Goal: Task Accomplishment & Management: Use online tool/utility

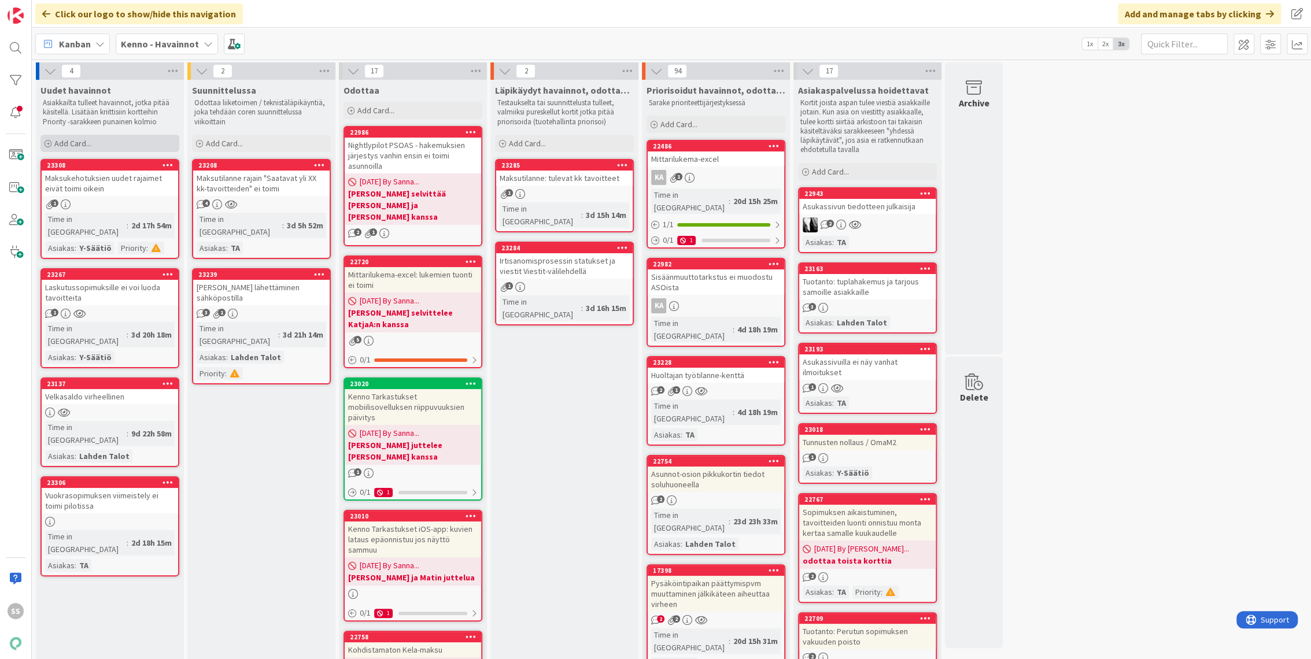
click at [93, 145] on div "Add Card..." at bounding box center [109, 143] width 139 height 17
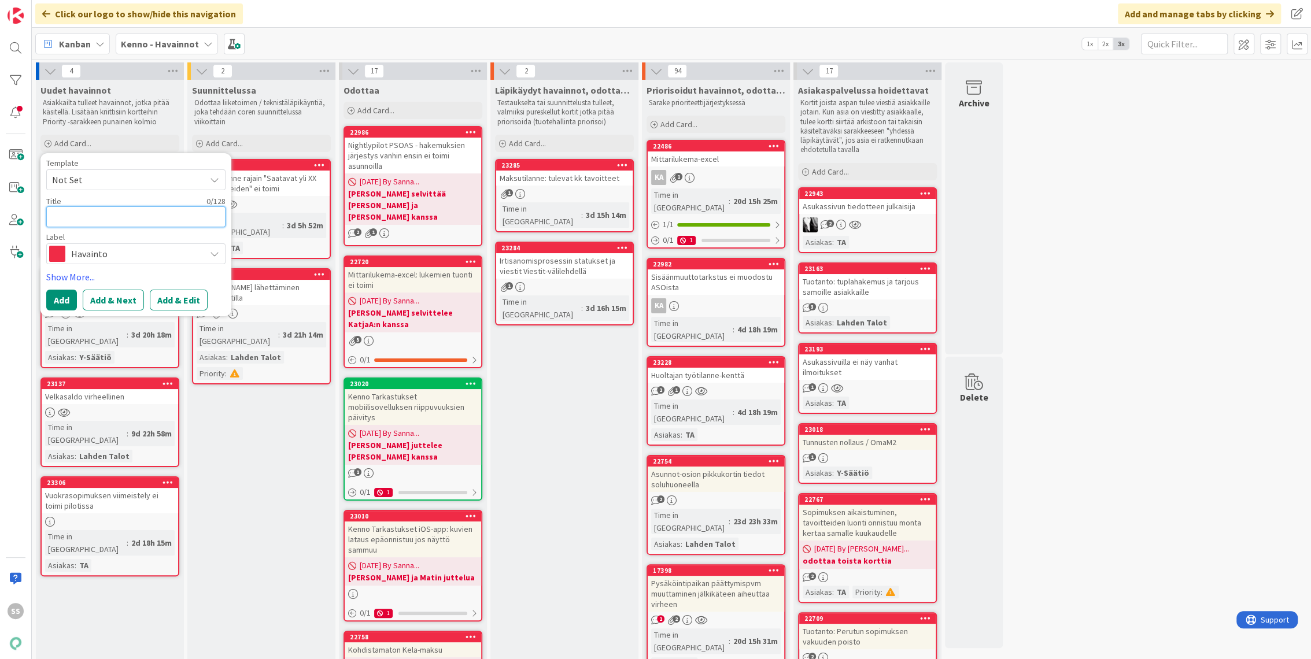
type textarea "x"
type textarea "K"
type textarea "x"
type textarea "Ko"
type textarea "x"
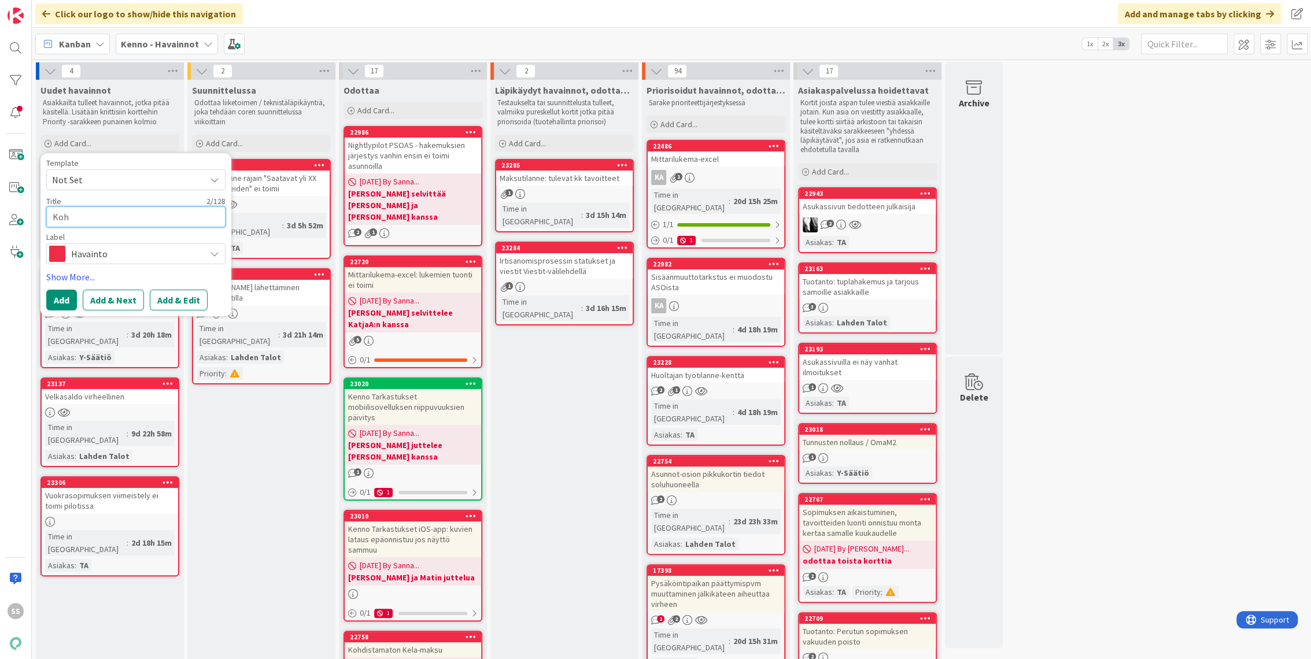
type textarea "Kohd"
type textarea "x"
type textarea "Kohde"
type textarea "x"
type textarea "Kohdet"
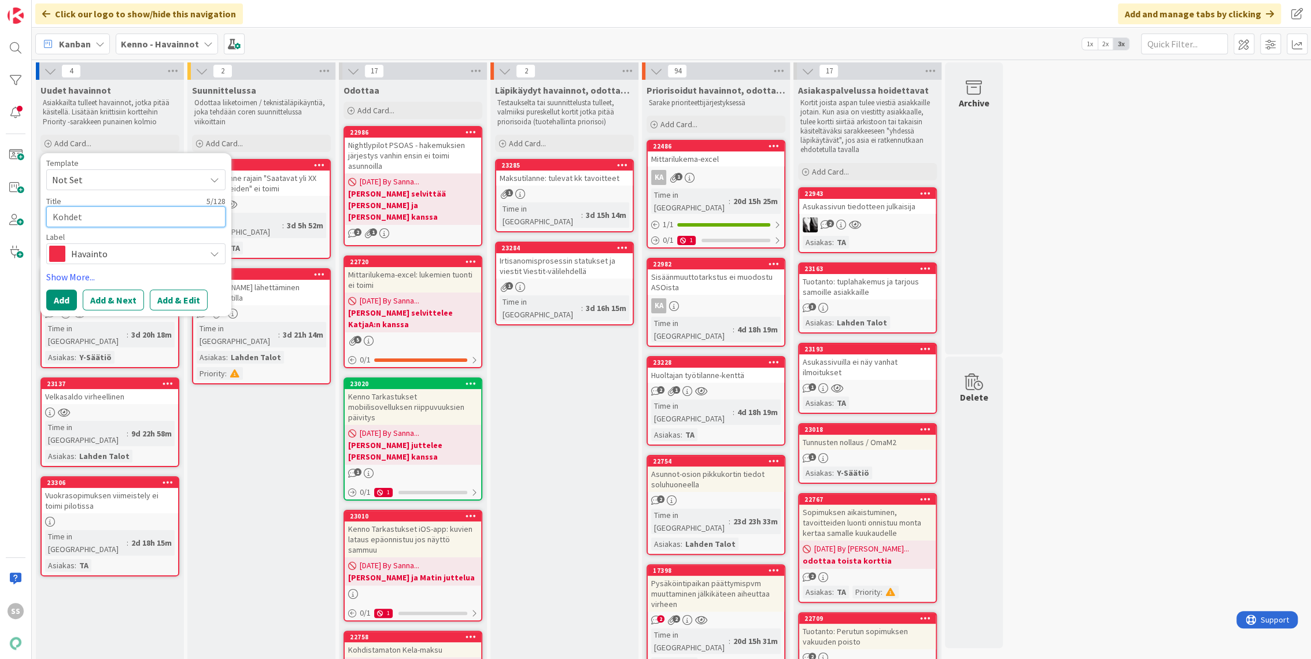
type textarea "x"
type textarea "Kohdete"
type textarea "x"
type textarea "Kohdetek"
type textarea "x"
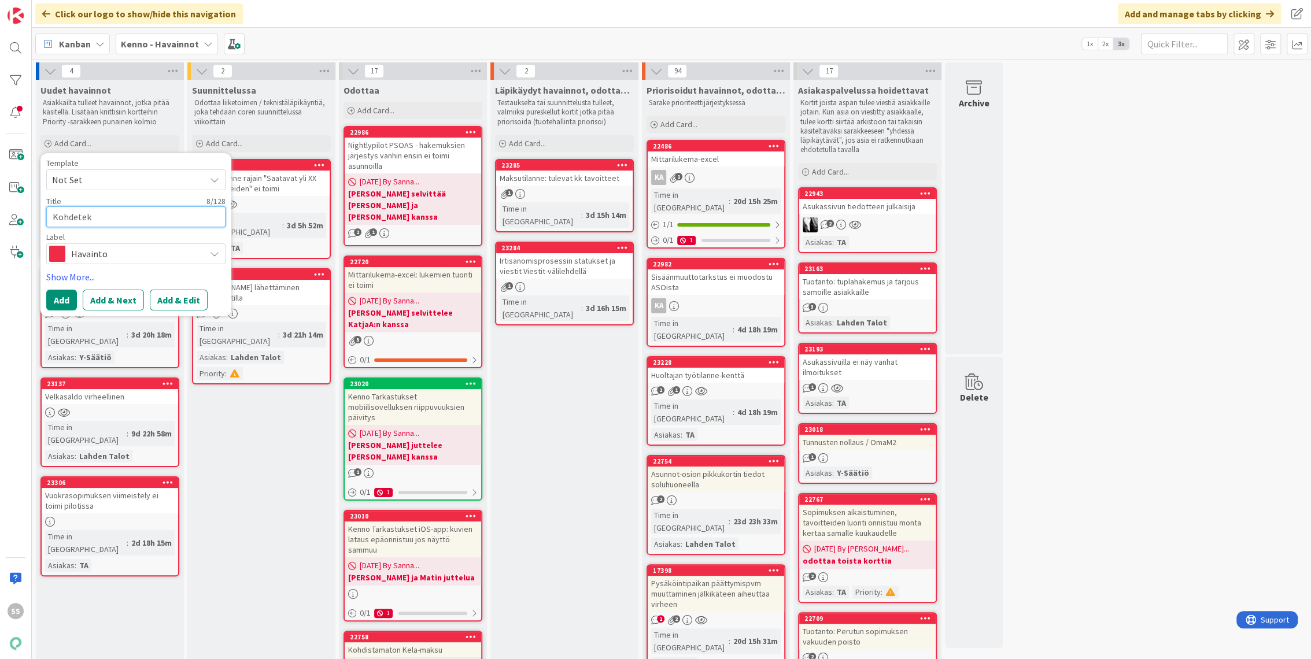
type textarea "Kohdeteks"
type textarea "x"
type textarea "Kohdetekst"
type textarea "x"
type textarea "Kohdetekstit"
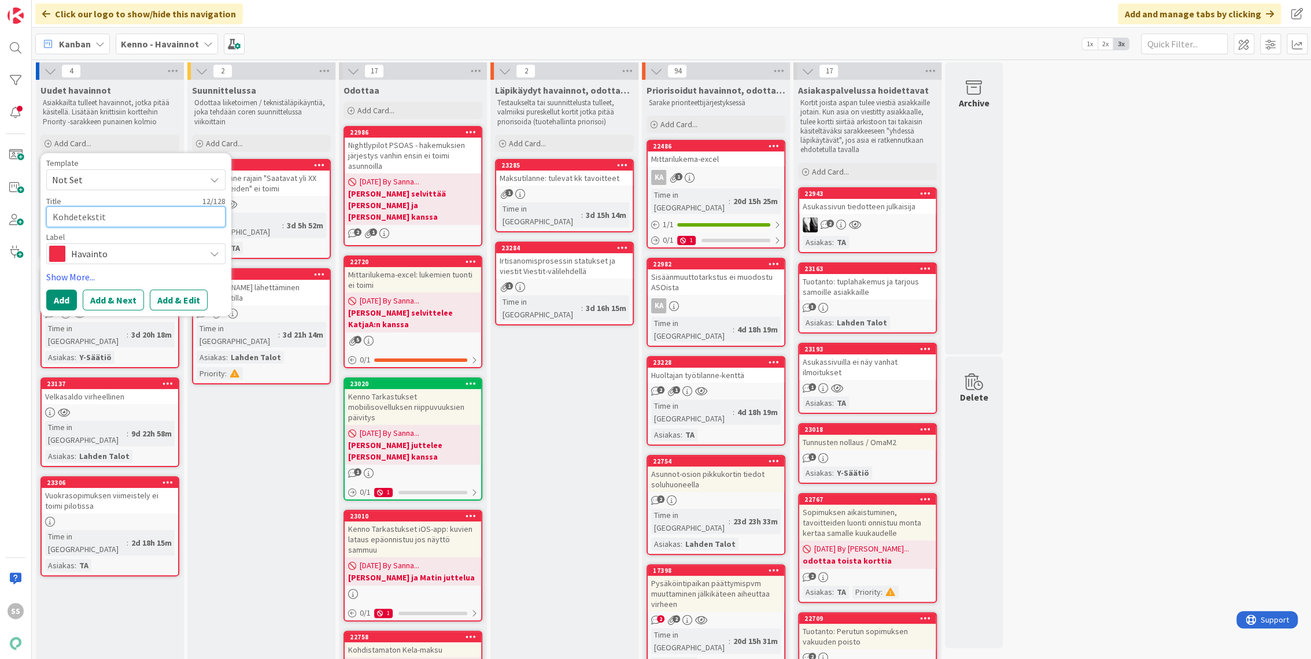
type textarea "x"
type textarea "Kohdetekstit"
type textarea "x"
type textarea "Kohdetekstit m"
type textarea "x"
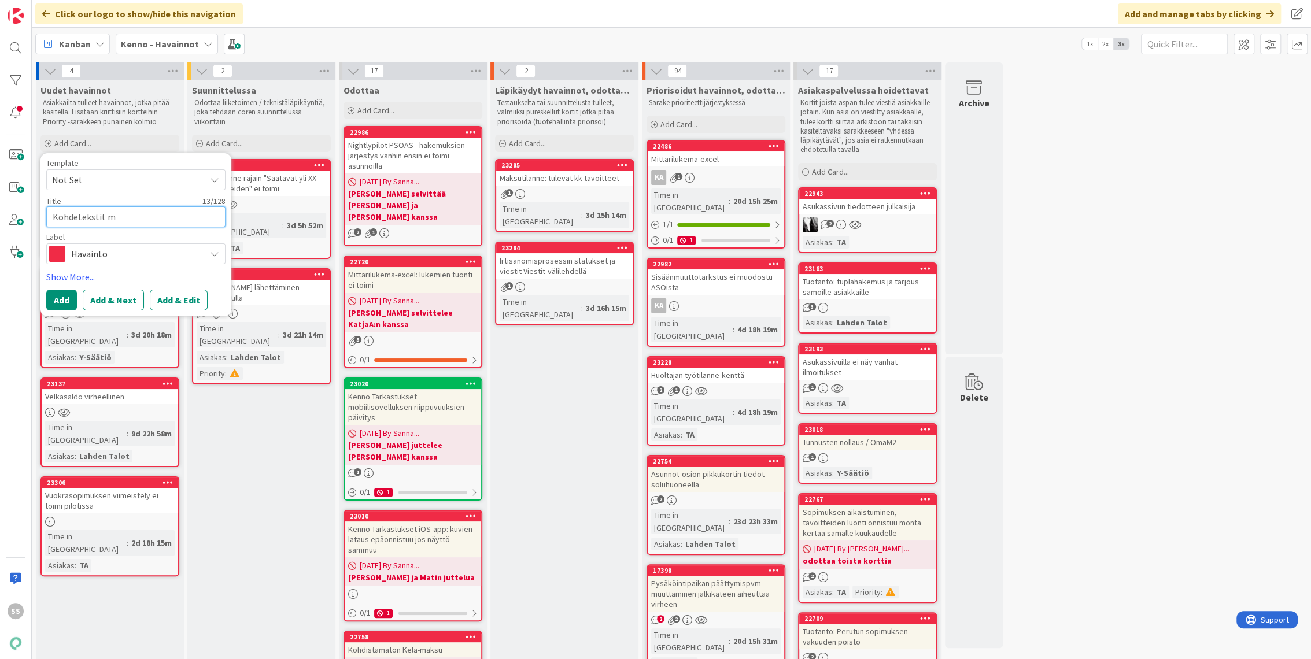
type textarea "Kohdetekstit me"
type textarea "x"
type textarea "Kohdetekstit men"
type textarea "x"
type textarea "Kohdetekstit menn"
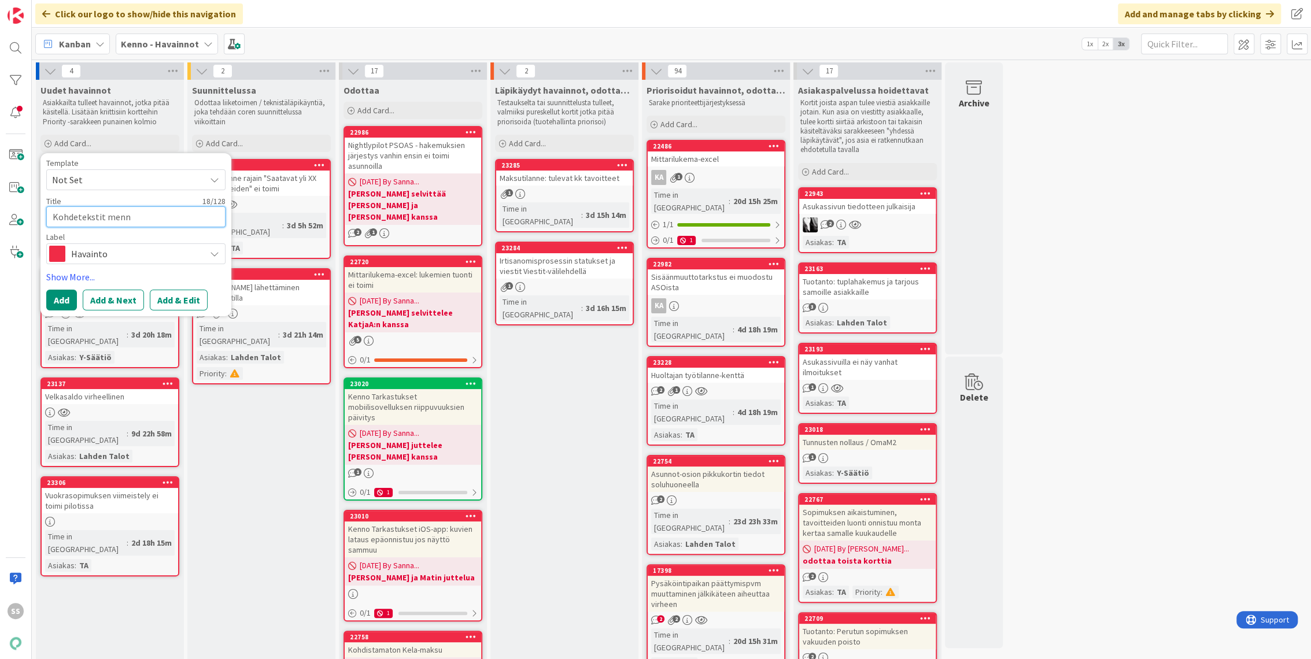
type textarea "x"
type textarea "Kohdetekstit menny"
type textarea "x"
type textarea "Kohdetekstit menn"
type textarea "x"
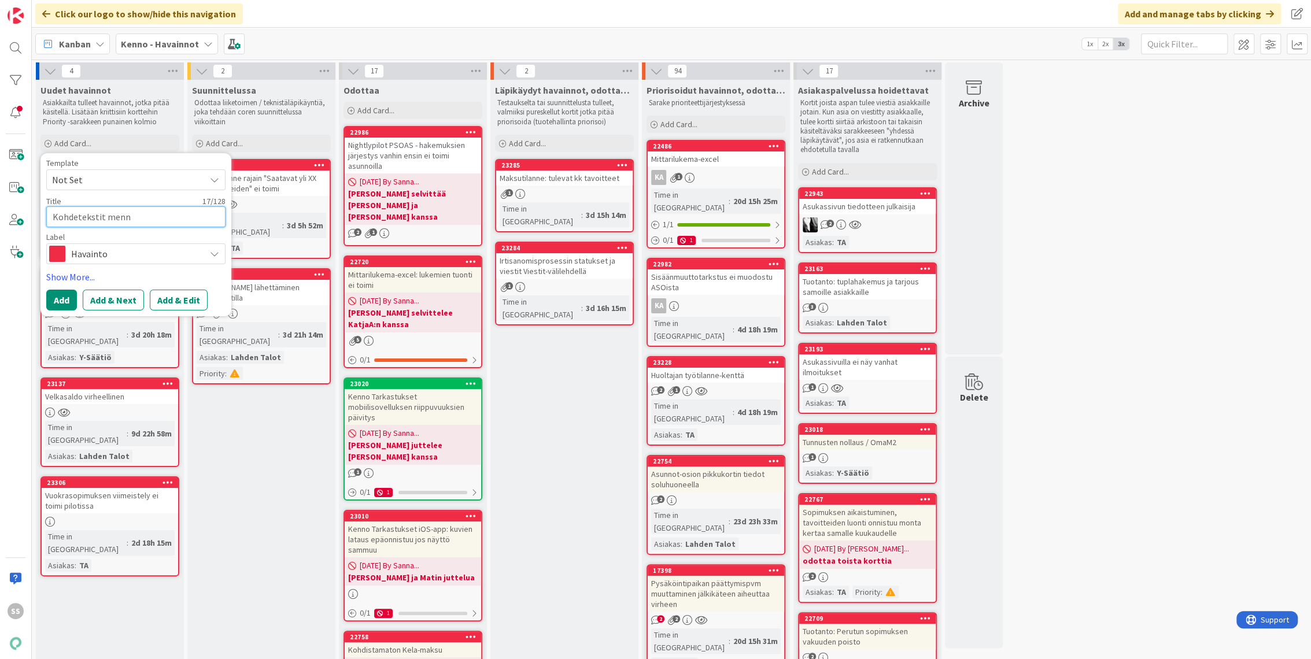
type textarea "Kohdetekstit men"
type textarea "x"
type textarea "Kohdetekstit me"
type textarea "x"
type textarea "Kohdetekstit m"
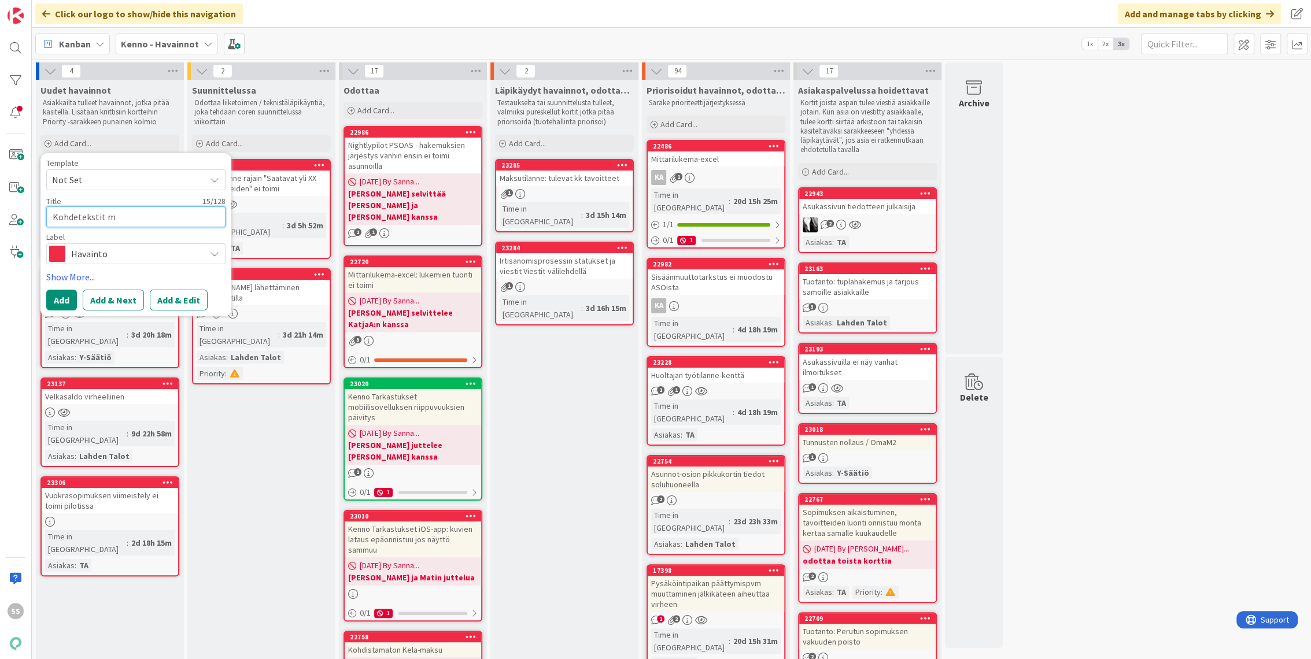
type textarea "x"
type textarea "Kohdetekstit"
type textarea "x"
type textarea "Kohdetekstit m"
type textarea "x"
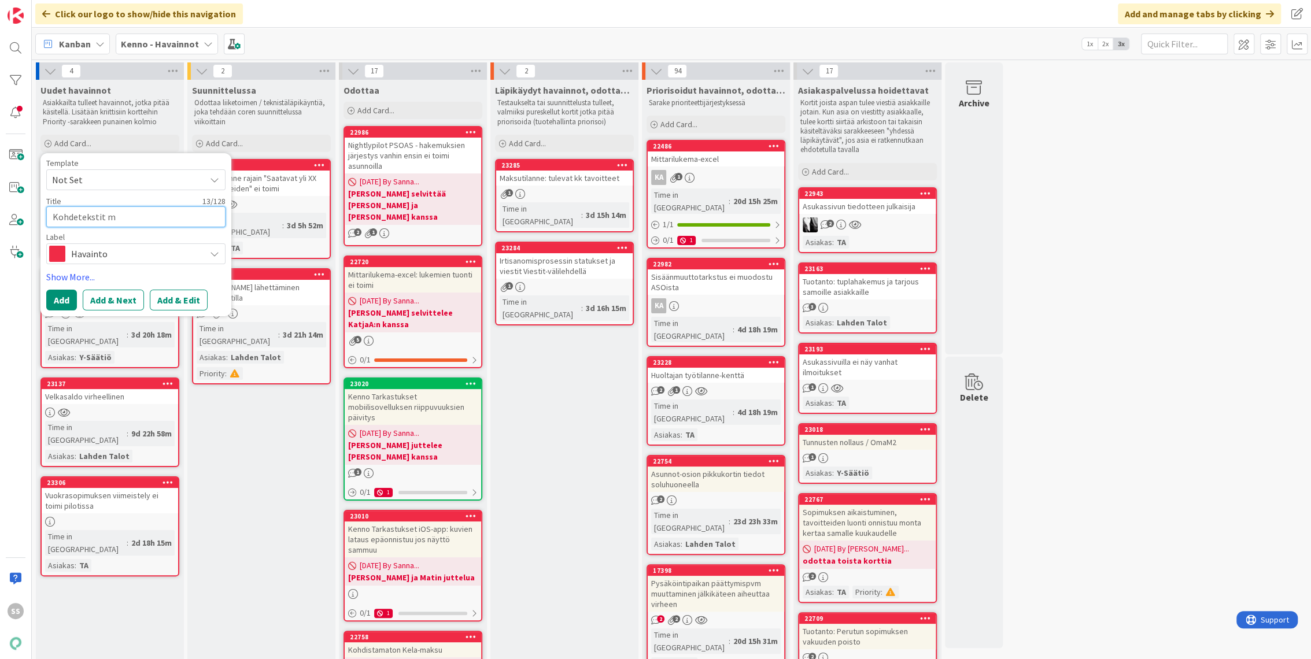
type textarea "Kohdetekstit me"
type textarea "x"
type textarea "Kohdetekstit men"
type textarea "x"
type textarea "Kohdetekstit mene"
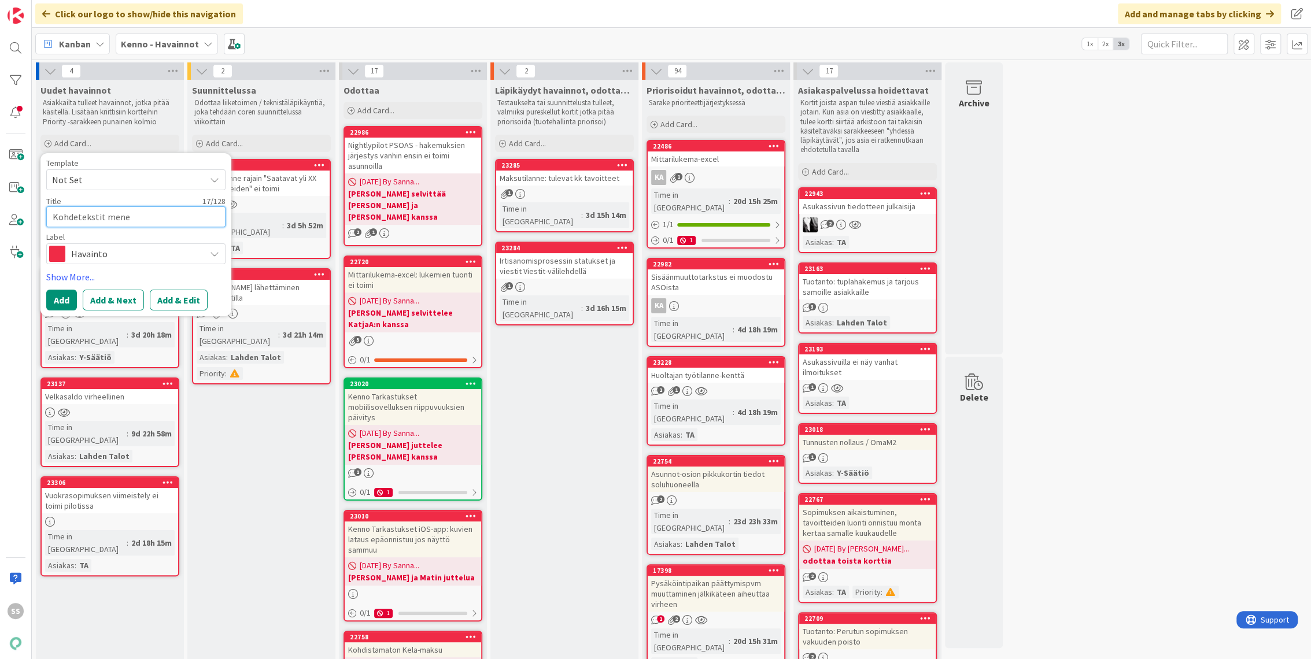
type textarea "x"
type textarea "Kohdetekstit menev"
type textarea "x"
type textarea "Kohdetekstit menevä"
type textarea "x"
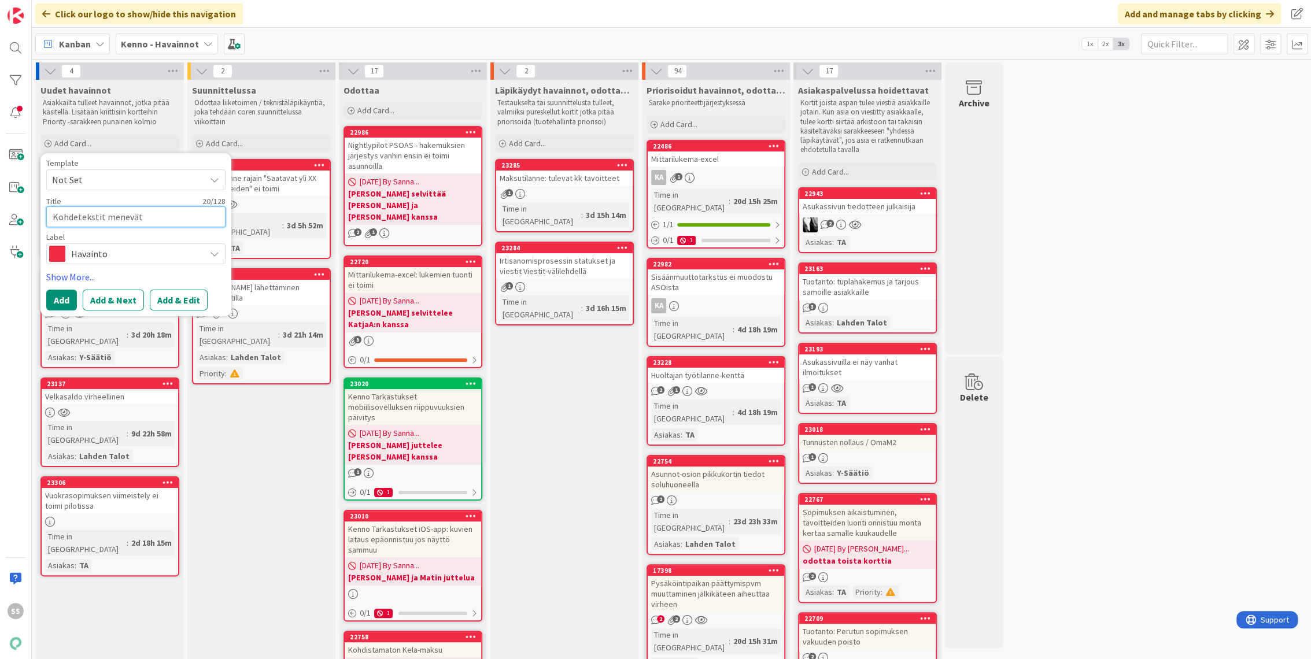
type textarea "Kohdetekstit menevät"
type textarea "x"
type textarea "Kohdetekstit menevät y"
type textarea "x"
type textarea "Kohdetekstit menevät yh"
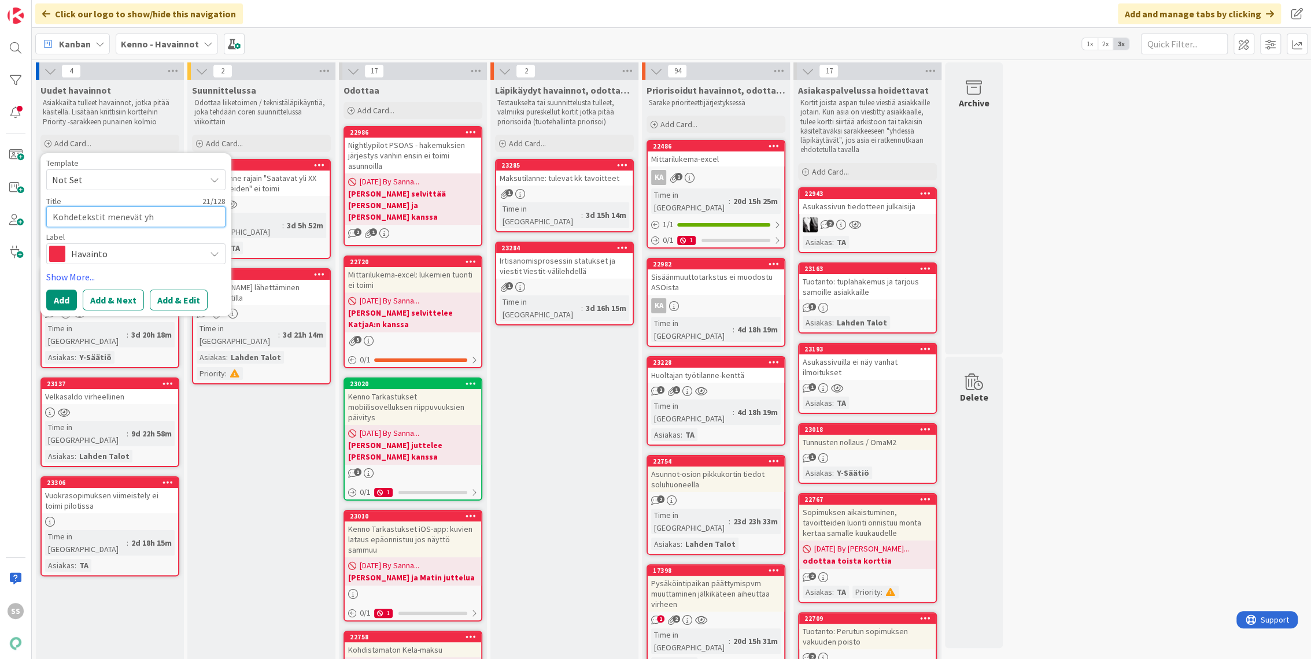
type textarea "x"
type textarea "Kohdetekstit menevät yhte"
type textarea "x"
type textarea "Kohdetekstit menevät yhtee"
type textarea "x"
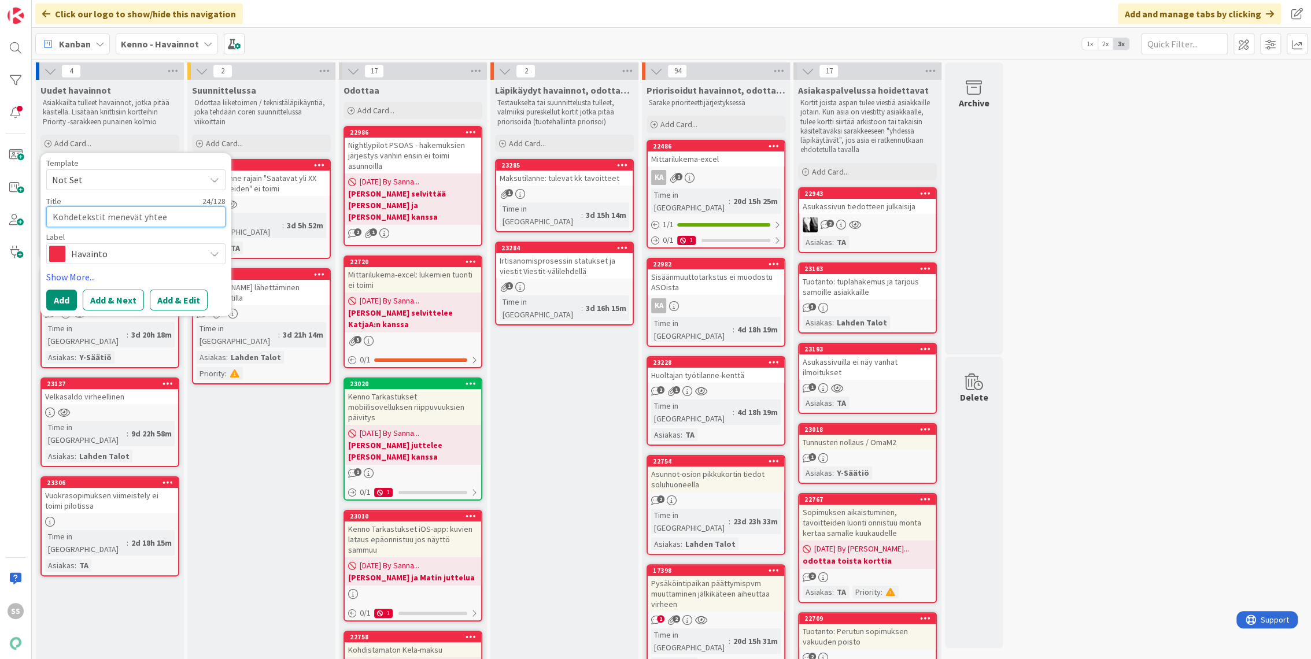
type textarea "Kohdetekstit menevät yhteen"
type textarea "x"
type textarea "Kohdetekstit menevät yhteen p"
type textarea "x"
type textarea "Kohdetekstit menevät yhteen pöt"
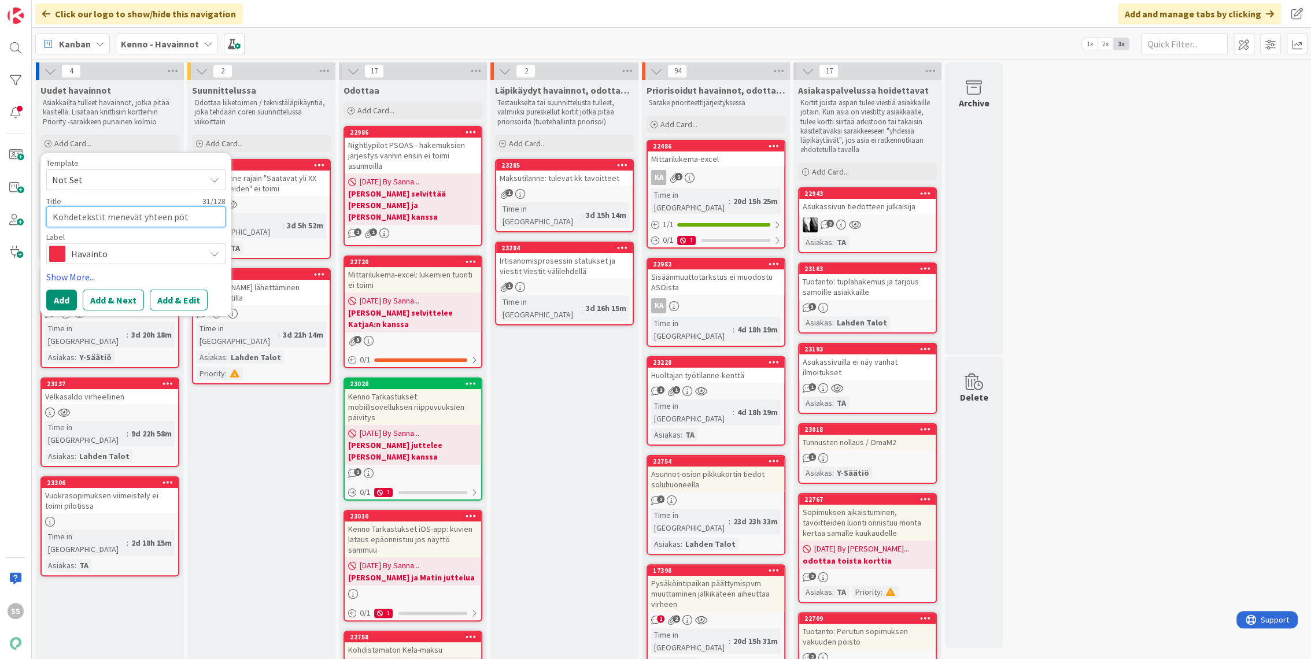
type textarea "x"
type textarea "Kohdetekstit menevät yhteen pötk"
type textarea "x"
type textarea "Kohdetekstit menevät yhteen pötkö"
type textarea "x"
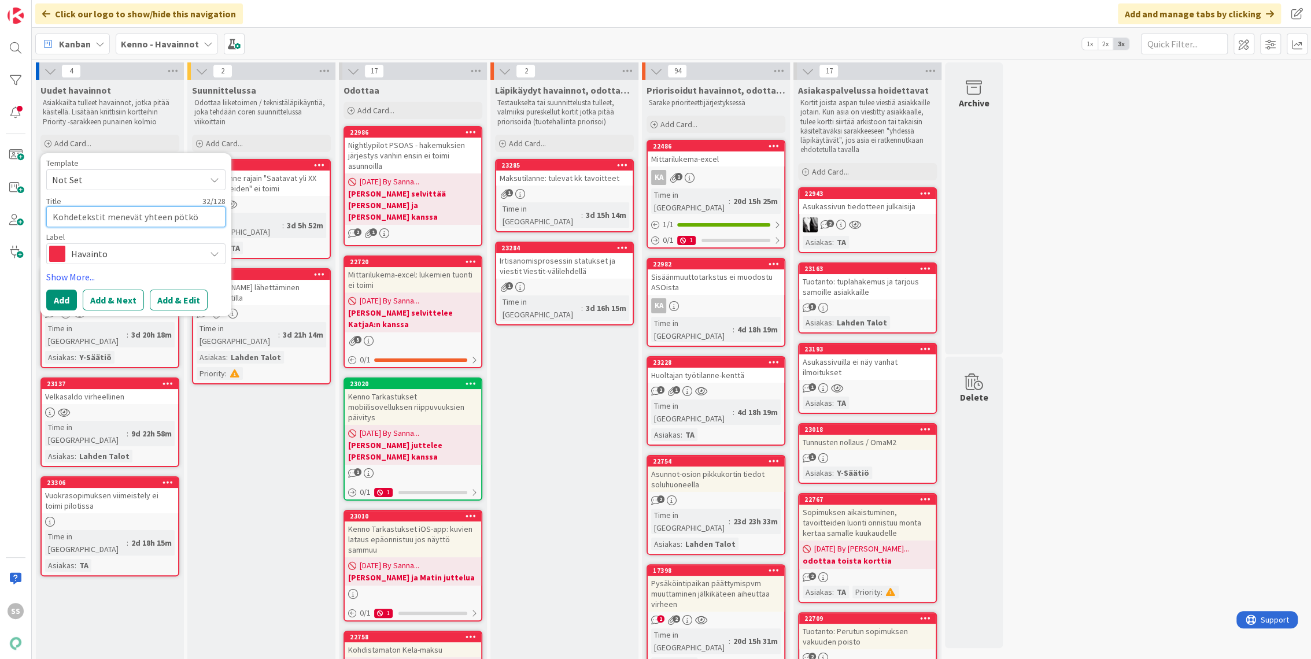
type textarea "Kohdetekstit menevät yhteen pötköö"
type textarea "x"
type textarea "Kohdetekstit menevät yhteen pötköön"
click at [177, 303] on button "Add & Edit" at bounding box center [179, 300] width 58 height 21
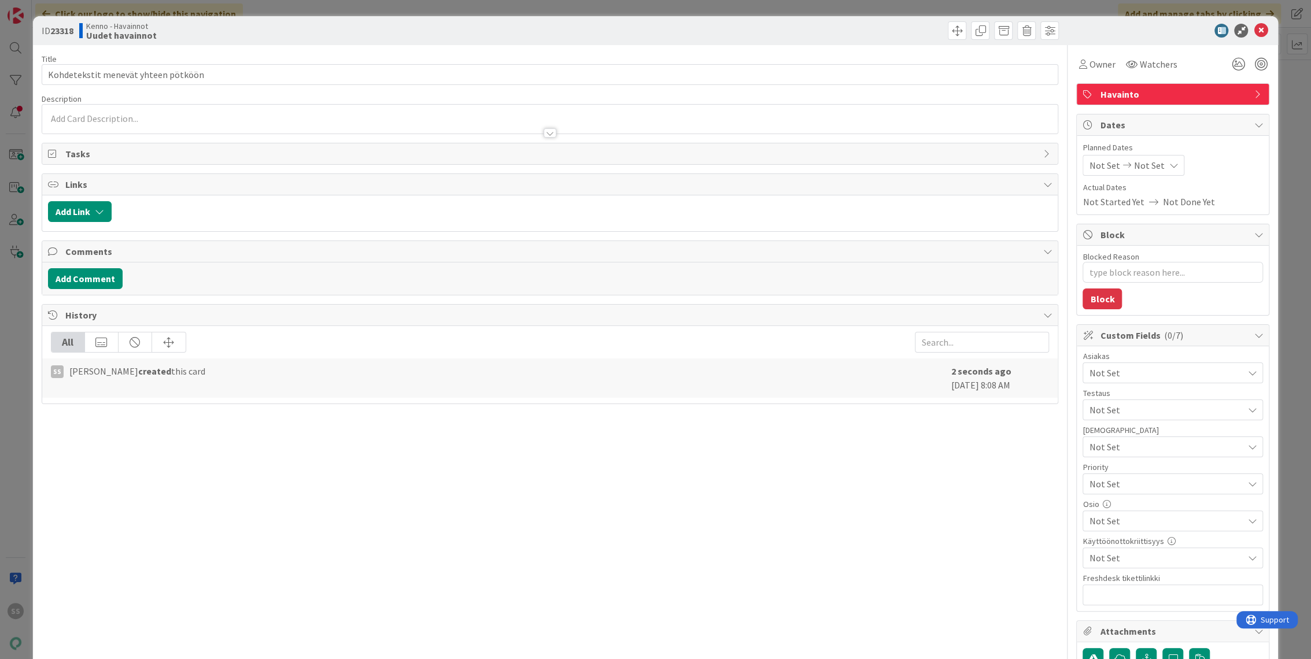
click at [131, 122] on div at bounding box center [550, 127] width 1016 height 12
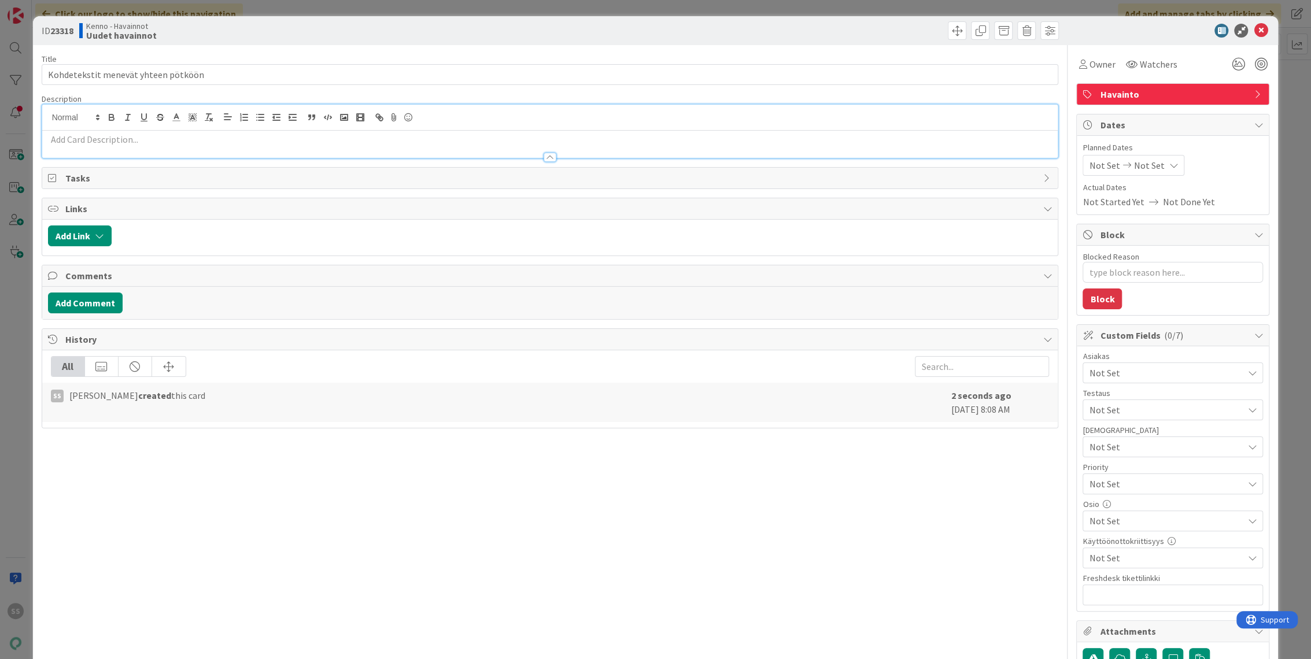
click at [148, 136] on p at bounding box center [550, 139] width 1004 height 13
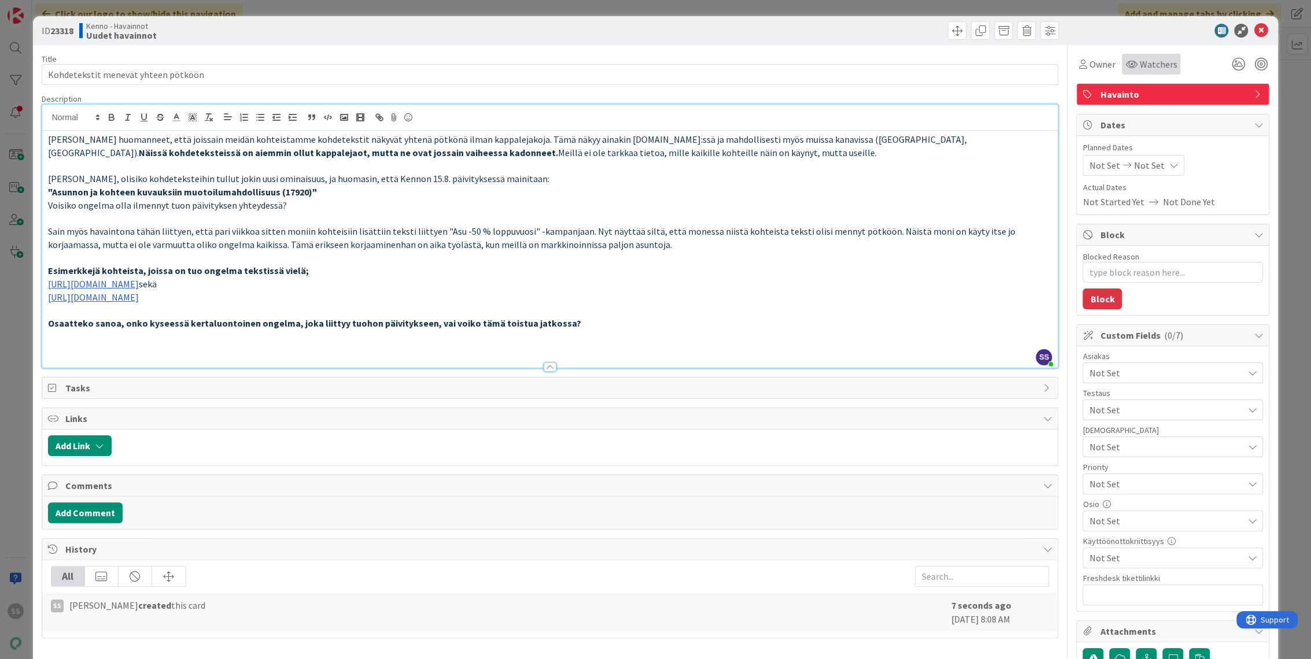
drag, startPoint x: 1170, startPoint y: 65, endPoint x: 1161, endPoint y: 65, distance: 8.7
click at [1169, 65] on div "Owner Watchers" at bounding box center [1172, 64] width 193 height 21
click at [1150, 65] on span "Watchers" at bounding box center [1158, 64] width 38 height 14
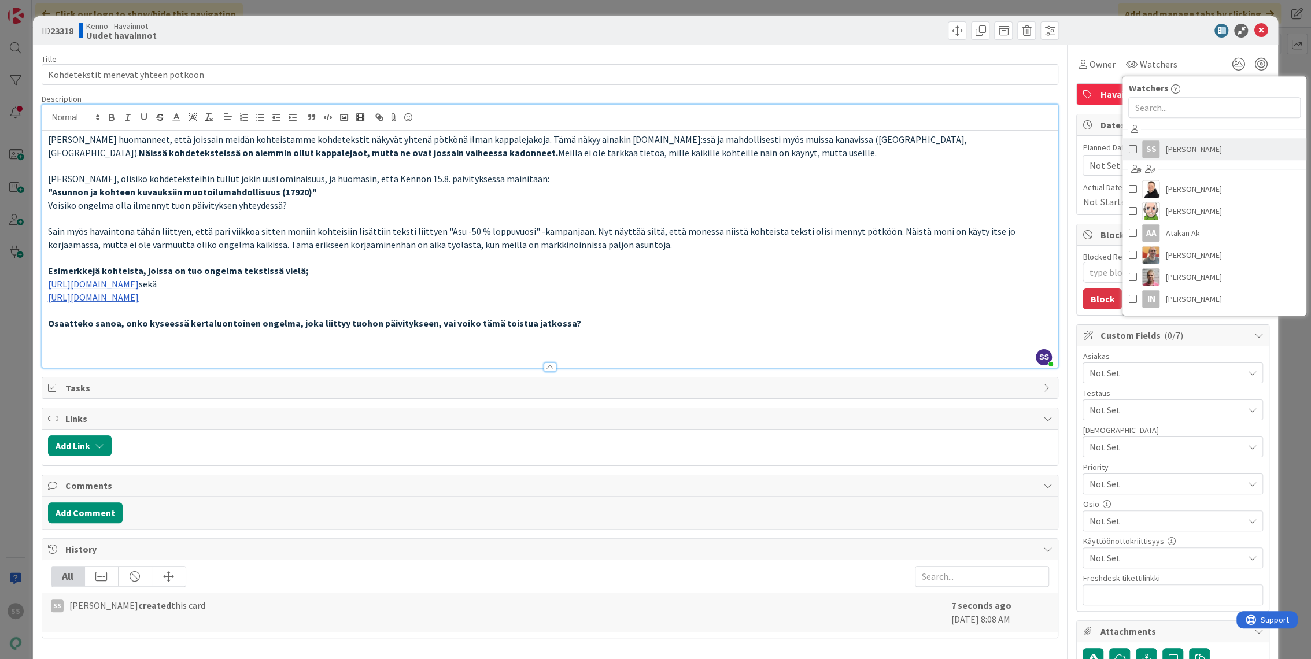
click at [1175, 153] on span "Sonja Sainio" at bounding box center [1193, 148] width 56 height 17
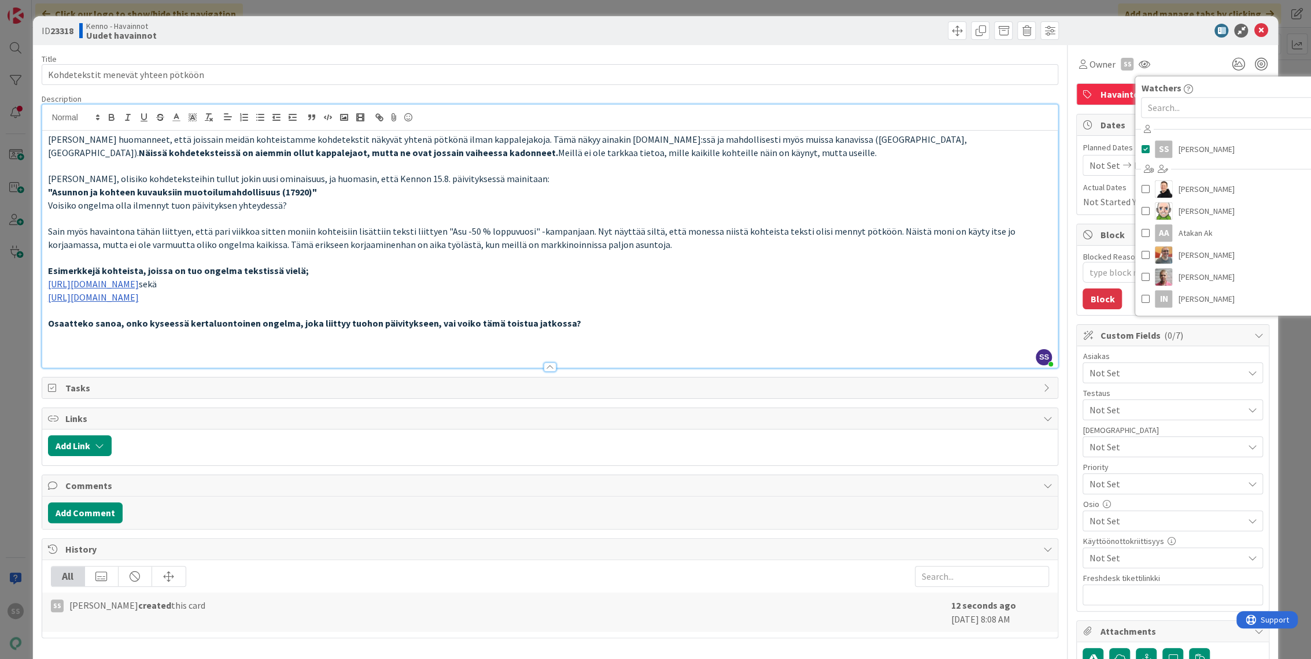
click at [1119, 375] on span "Not Set" at bounding box center [1166, 373] width 154 height 14
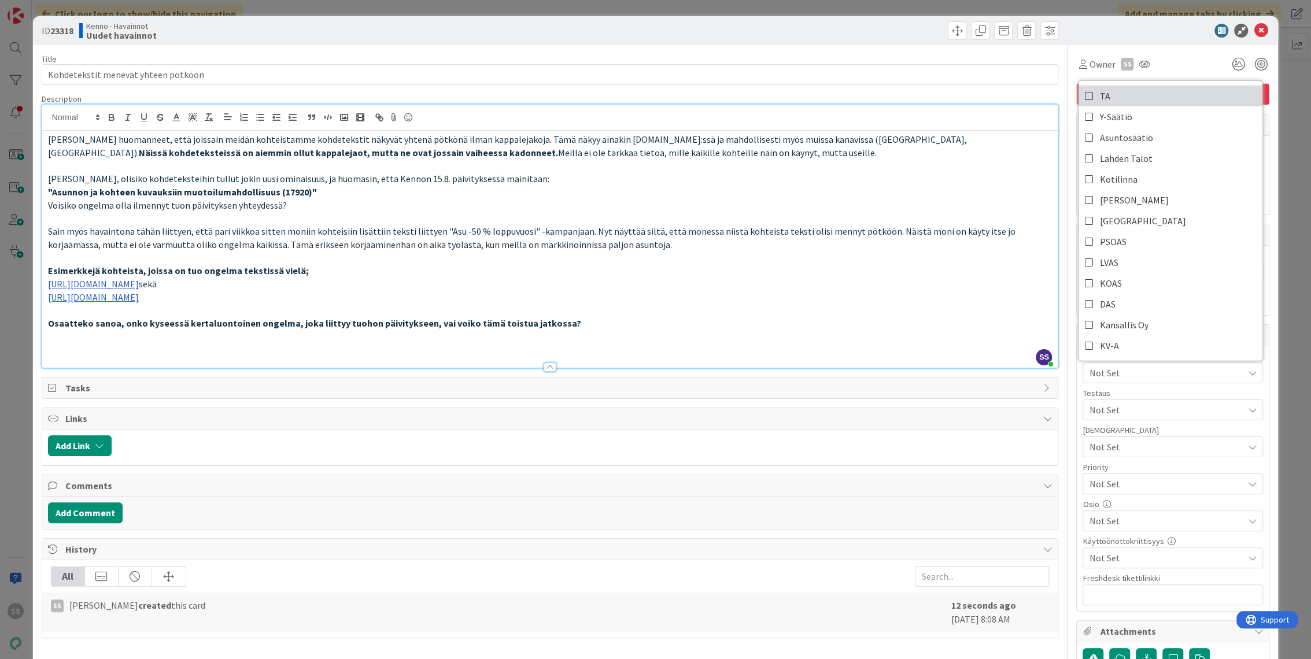
click at [1108, 92] on link "TA" at bounding box center [1170, 96] width 184 height 21
type textarea "x"
click at [1100, 617] on div "Owner SS Watchers SS Sonja Sainio Ansu Nevalainen Antti Niemenpää AA Atakan Ak …" at bounding box center [1172, 537] width 193 height 985
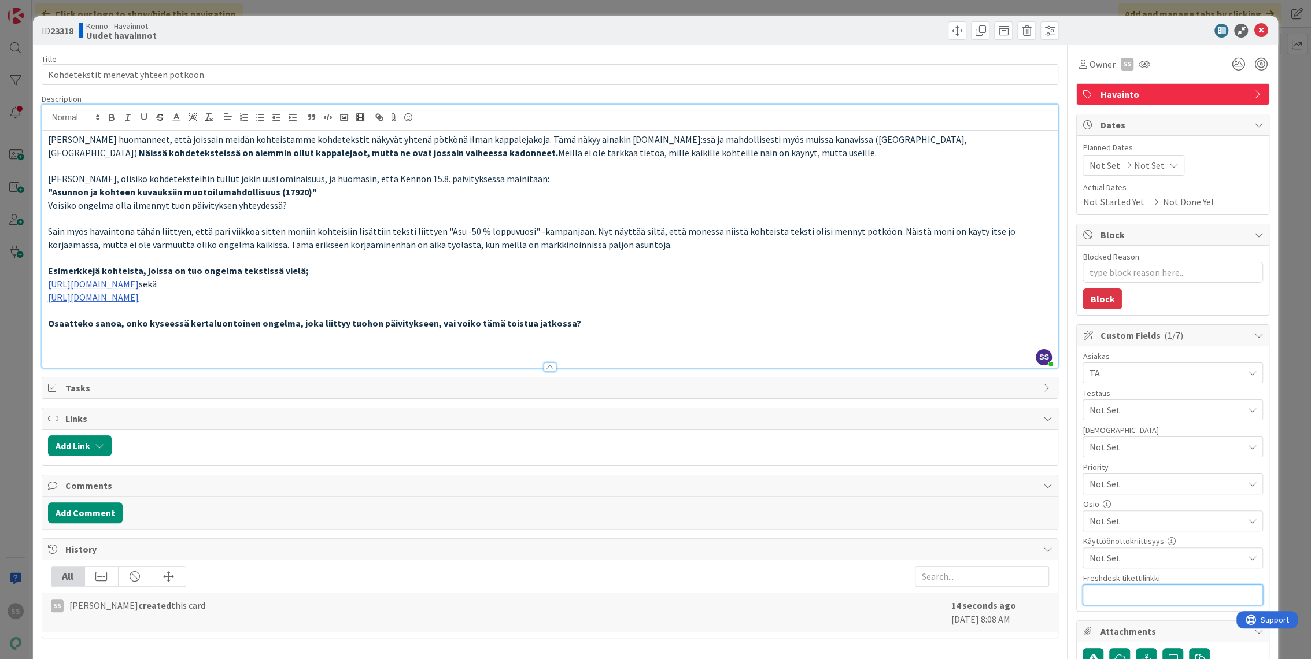
click at [1108, 598] on input "text" at bounding box center [1172, 594] width 180 height 21
paste input "https://pandia-help.freshdesk.com/a/tickets/131827"
type input "https://pandia-help.freshdesk.com/a/tickets/131827"
type textarea "x"
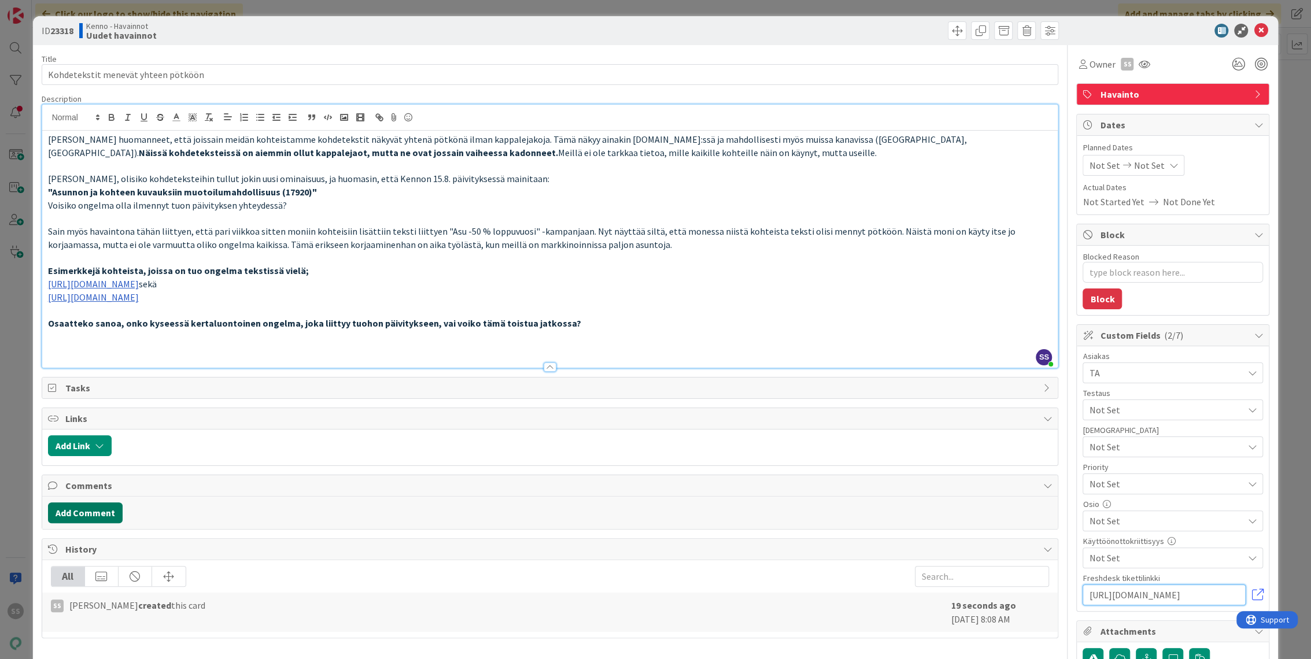
type input "https://pandia-help.freshdesk.com/a/tickets/131827"
click at [87, 504] on button "Add Comment" at bounding box center [85, 512] width 75 height 21
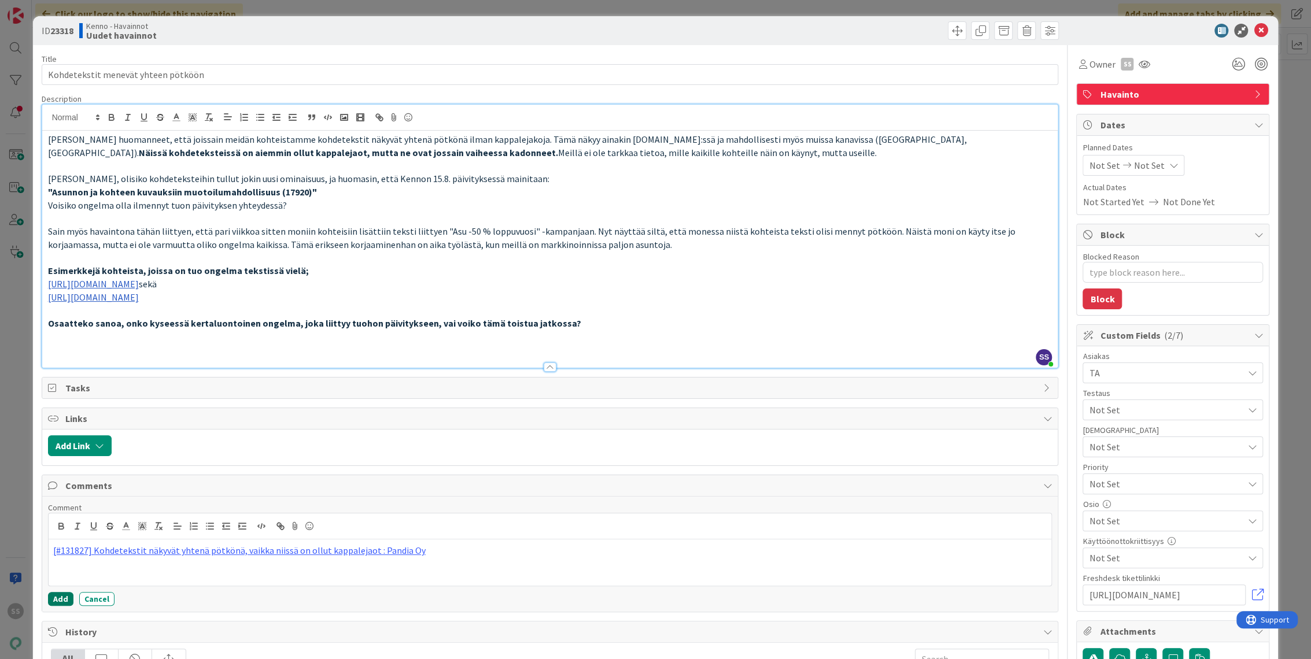
click at [57, 601] on button "Add" at bounding box center [60, 599] width 25 height 14
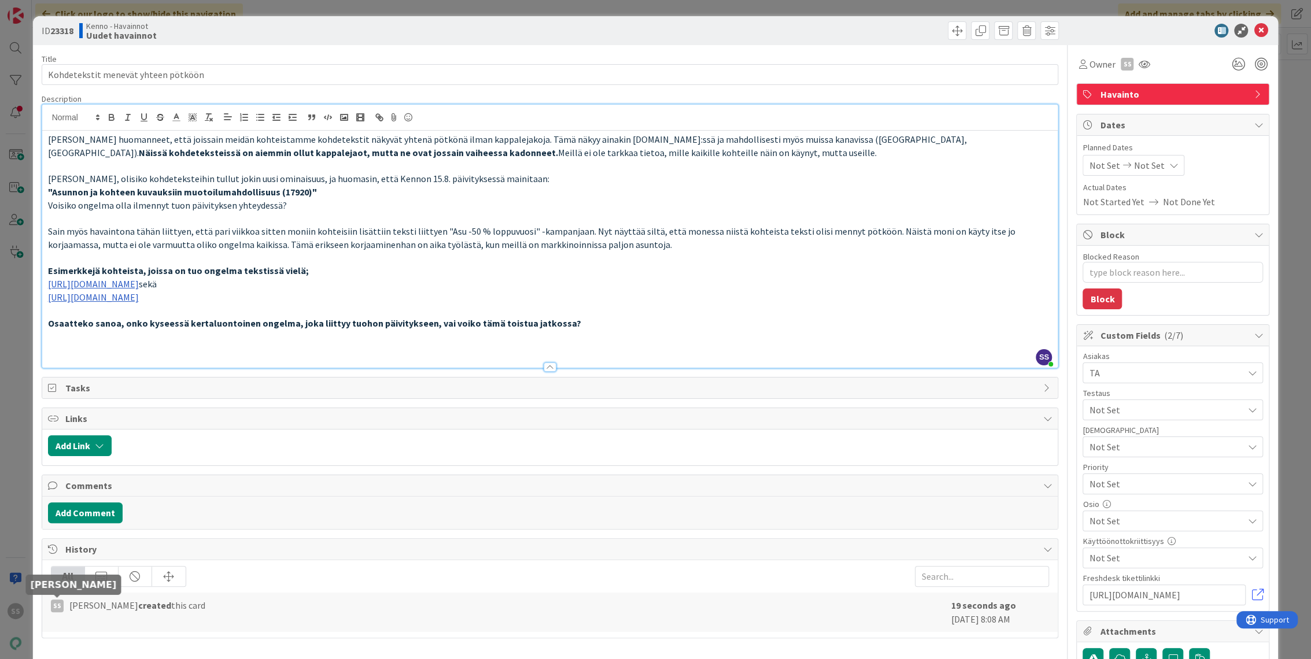
type textarea "x"
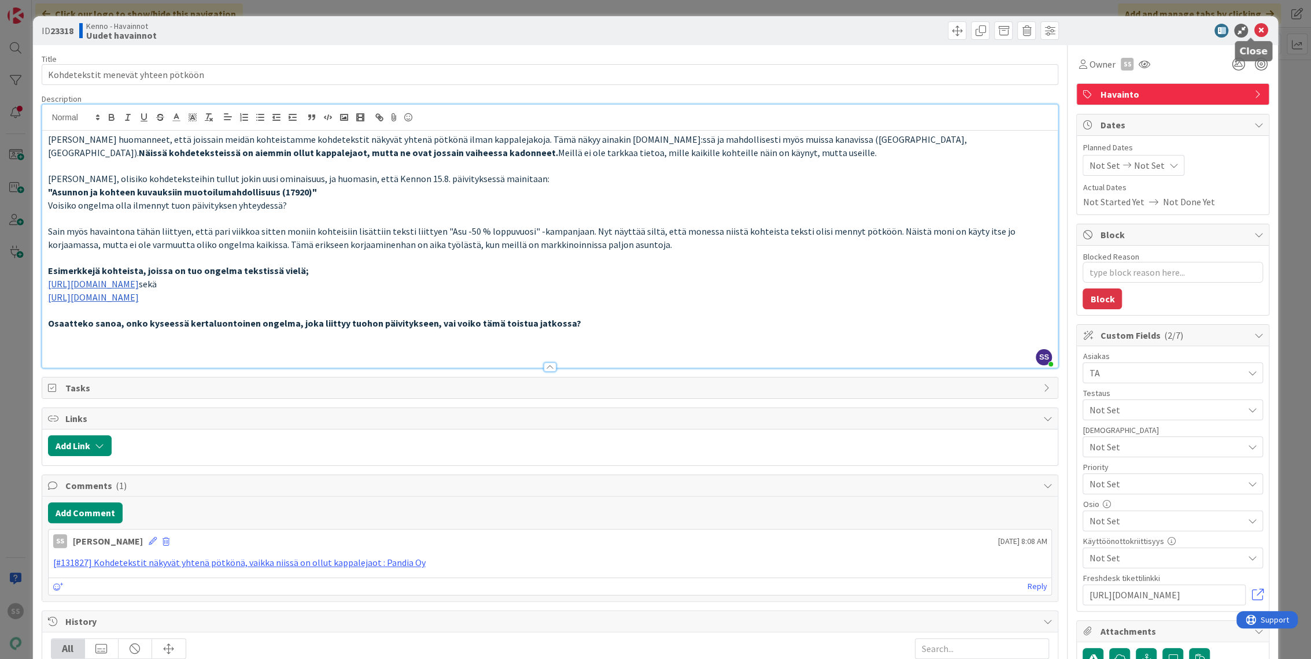
click at [1253, 30] on icon at bounding box center [1260, 31] width 14 height 14
